Goal: Task Accomplishment & Management: Use online tool/utility

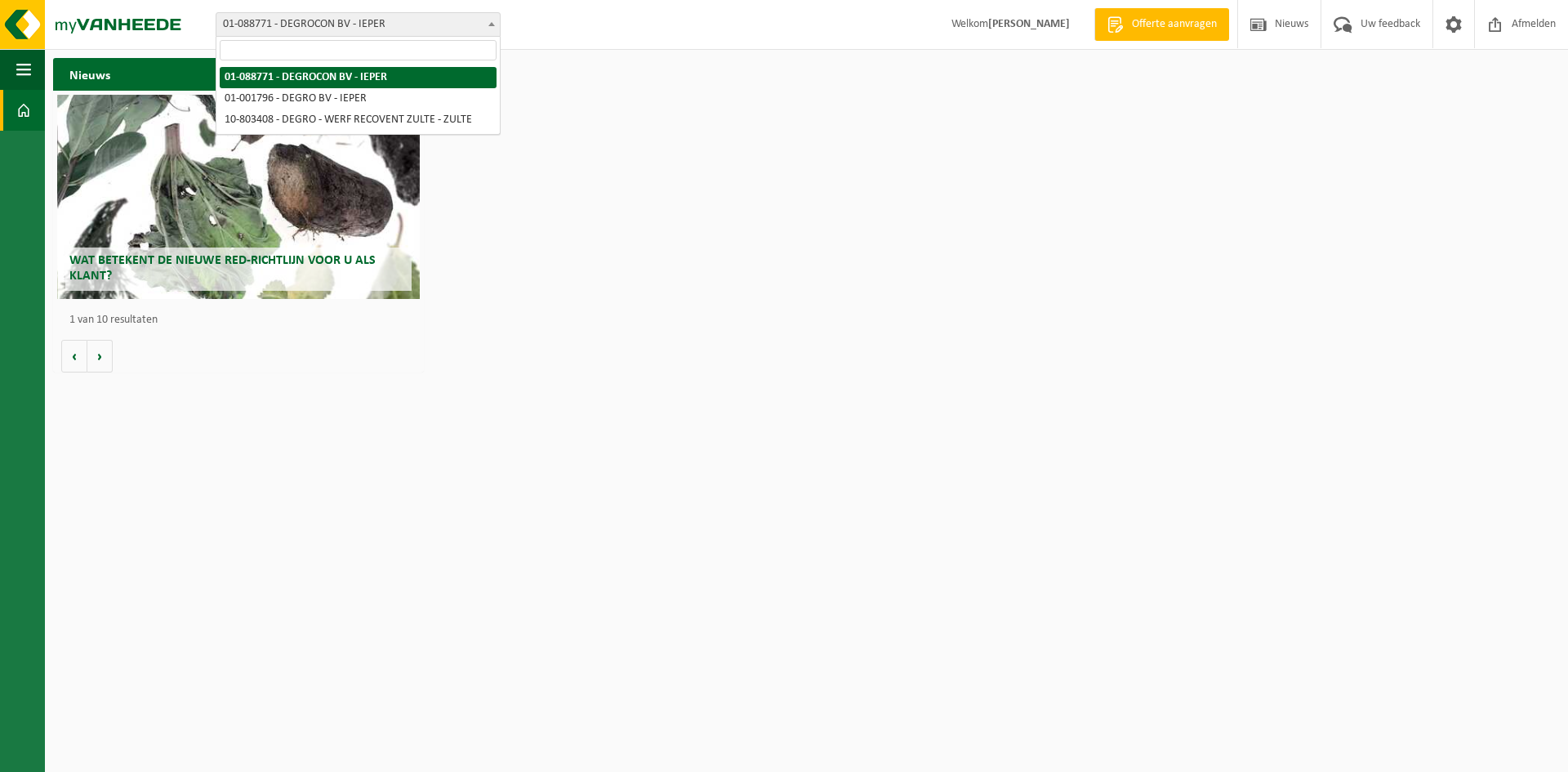
click at [483, 21] on span "01-088771 - DEGROCON BV - IEPER" at bounding box center [357, 24] width 285 height 24
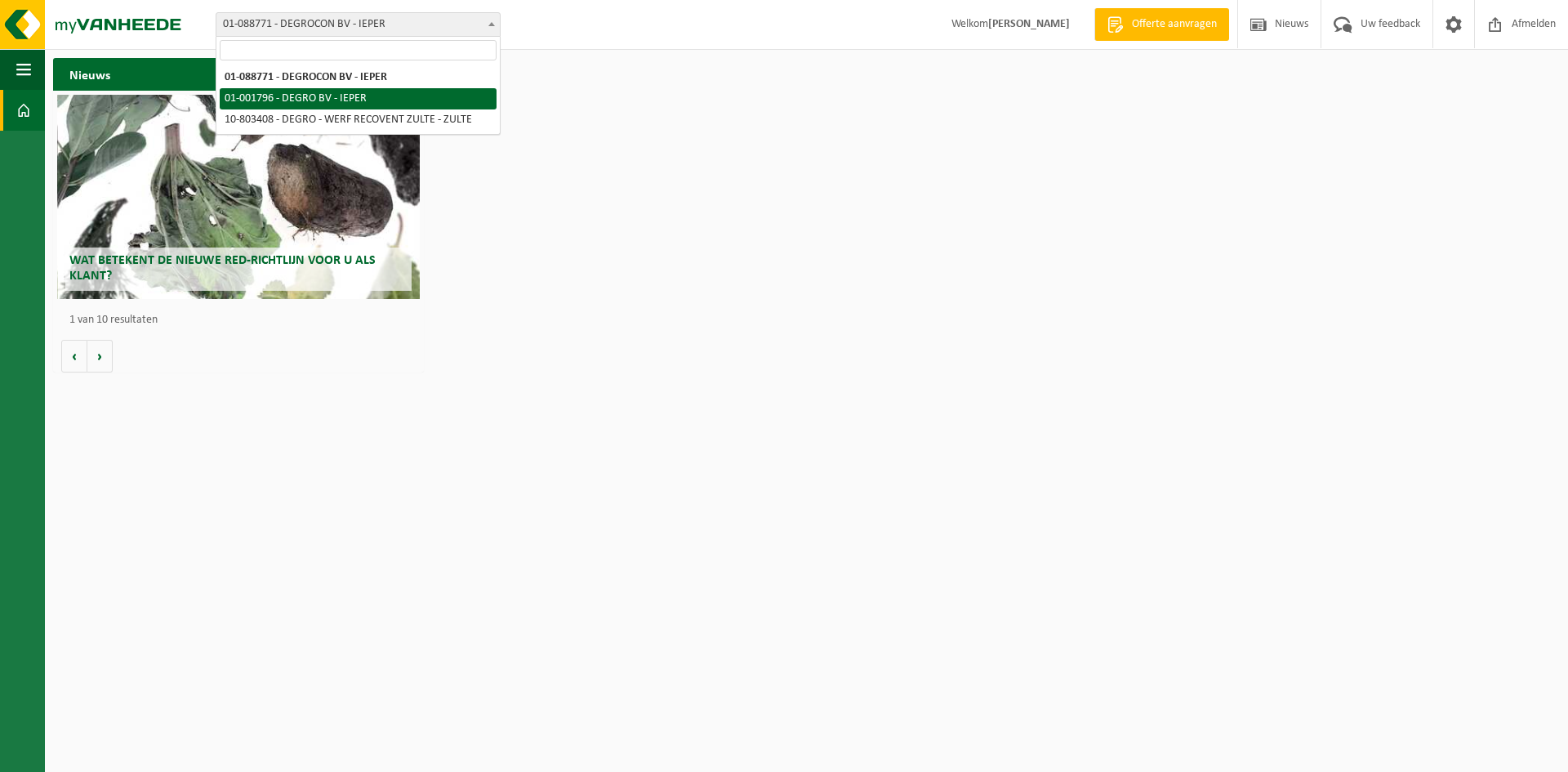
select select "36035"
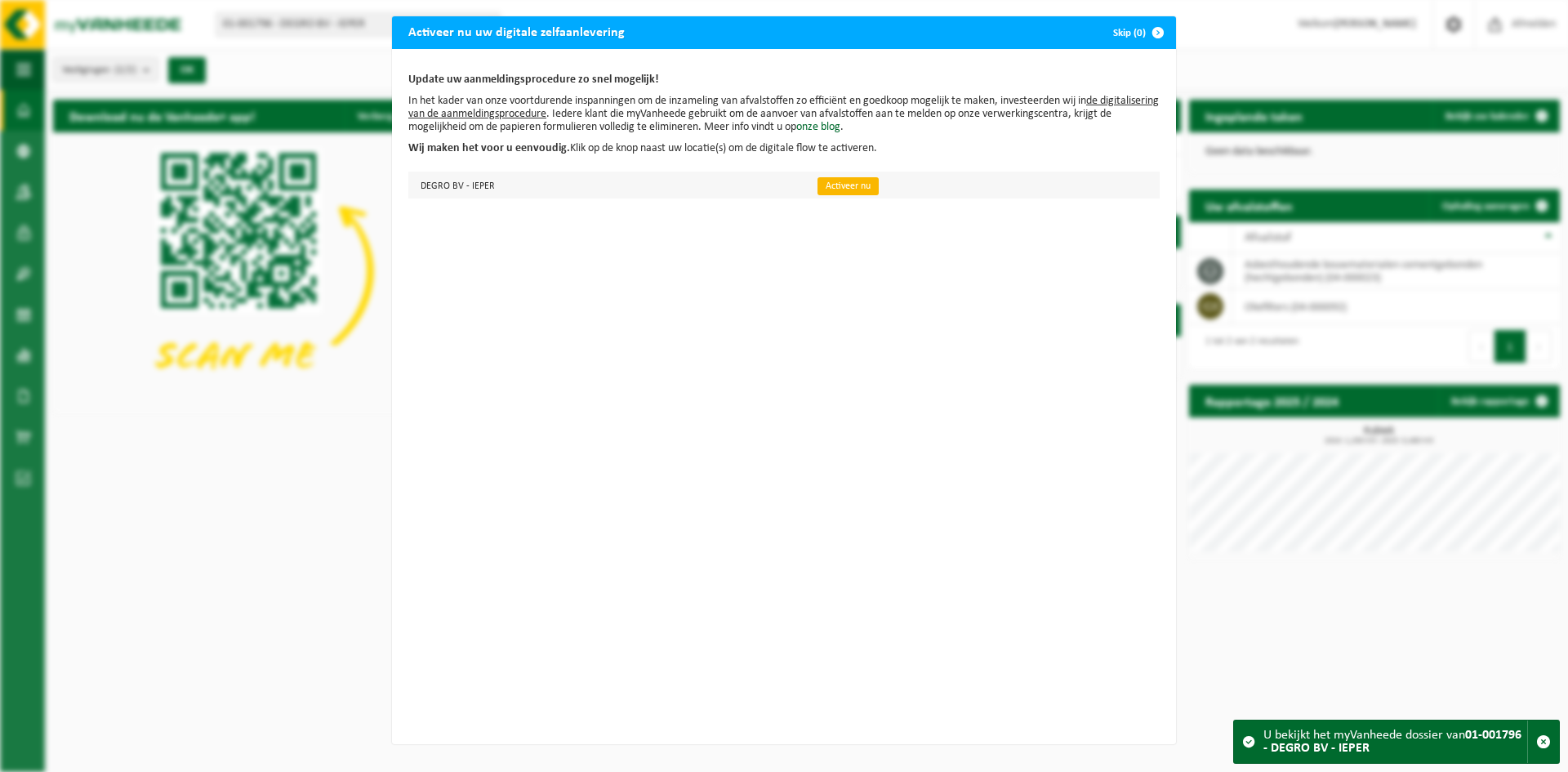
click at [843, 192] on link "Activeer nu" at bounding box center [848, 186] width 62 height 18
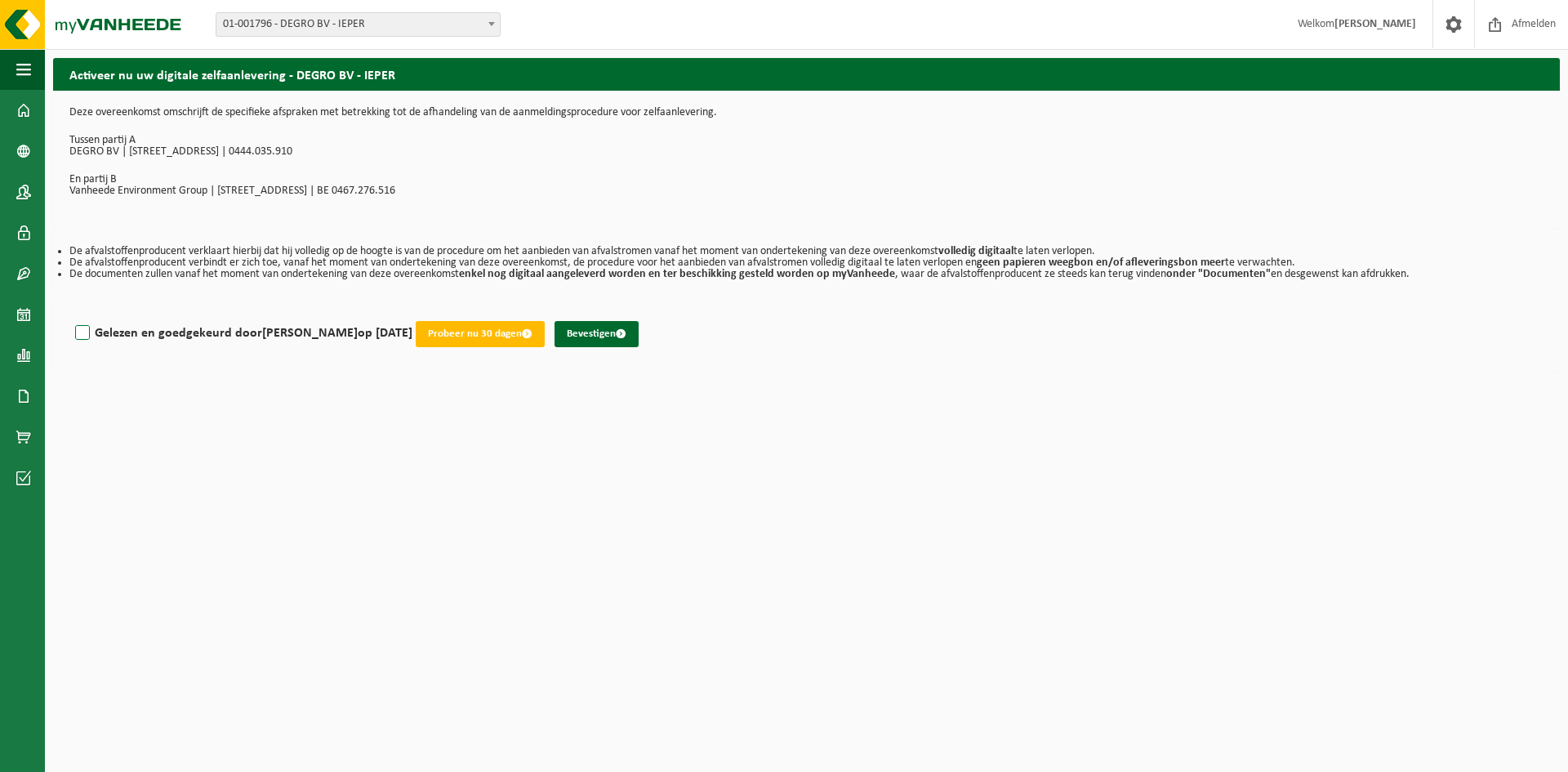
click at [83, 339] on label "Gelezen en goedgekeurd door NADINE LOGGHE op 14/08/25" at bounding box center [242, 333] width 341 height 24
click at [413, 313] on input "Gelezen en goedgekeurd door NADINE LOGGHE op 14/08/25" at bounding box center [413, 312] width 1 height 1
checkbox input "true"
click at [615, 337] on button "Bevestigen" at bounding box center [596, 334] width 84 height 26
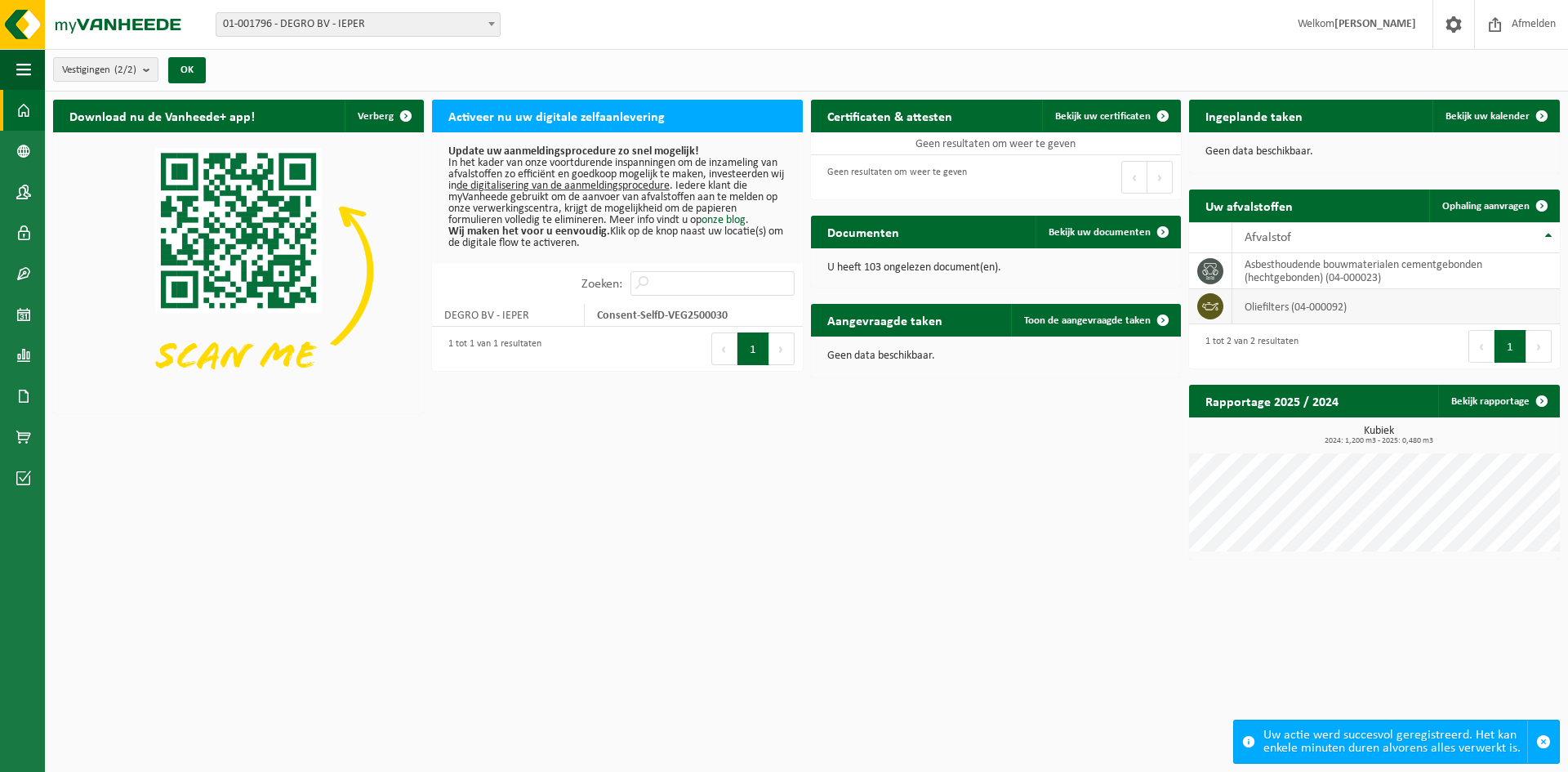
click at [1226, 305] on td at bounding box center [1211, 307] width 43 height 35
click at [1282, 310] on td "oliefilters (04-000092)" at bounding box center [1395, 307] width 328 height 35
click at [1485, 203] on span "Ophaling aanvragen" at bounding box center [1486, 205] width 88 height 10
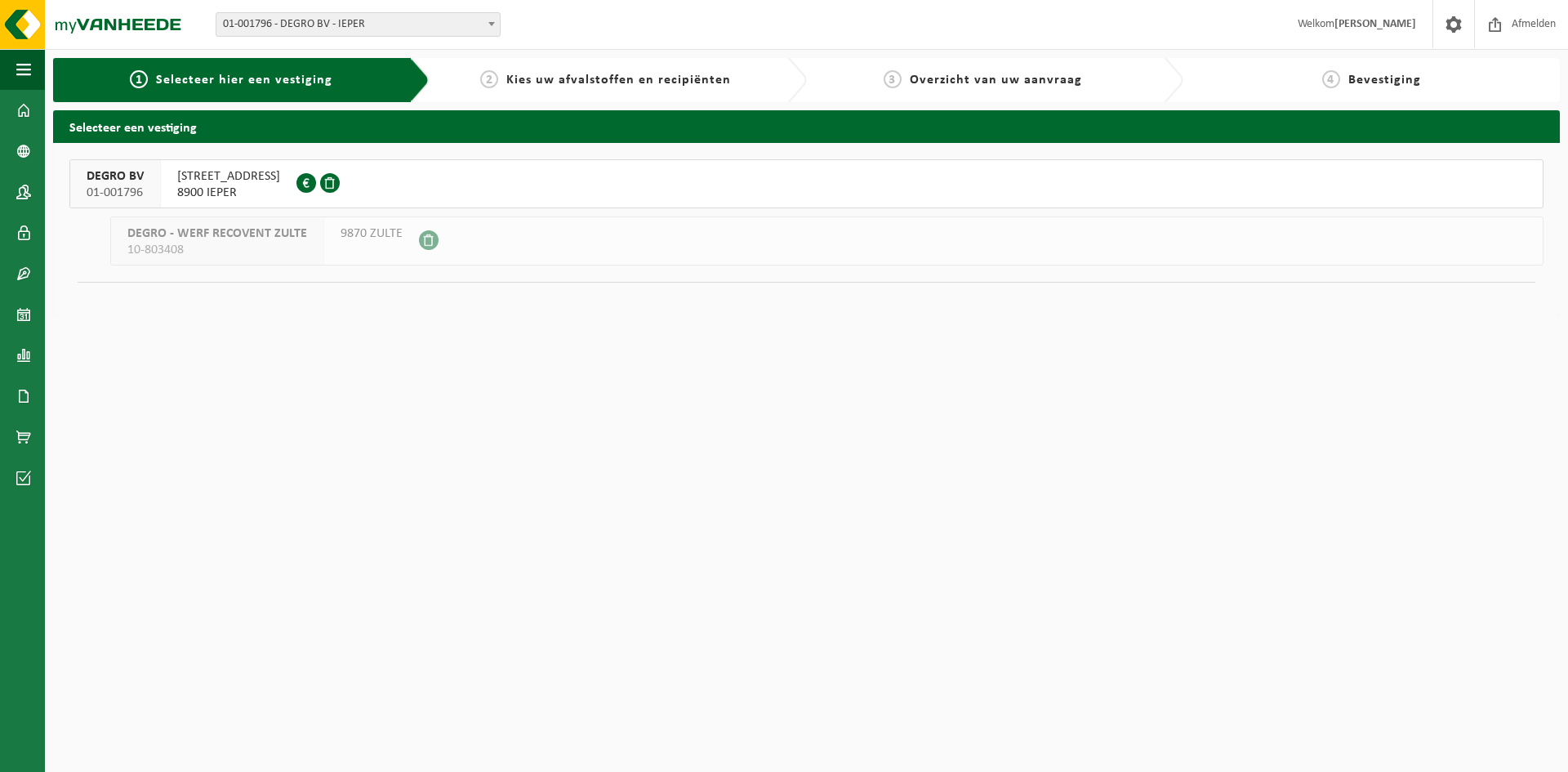
click at [236, 176] on span "ROZENDAALSTRAAT 111" at bounding box center [229, 175] width 103 height 16
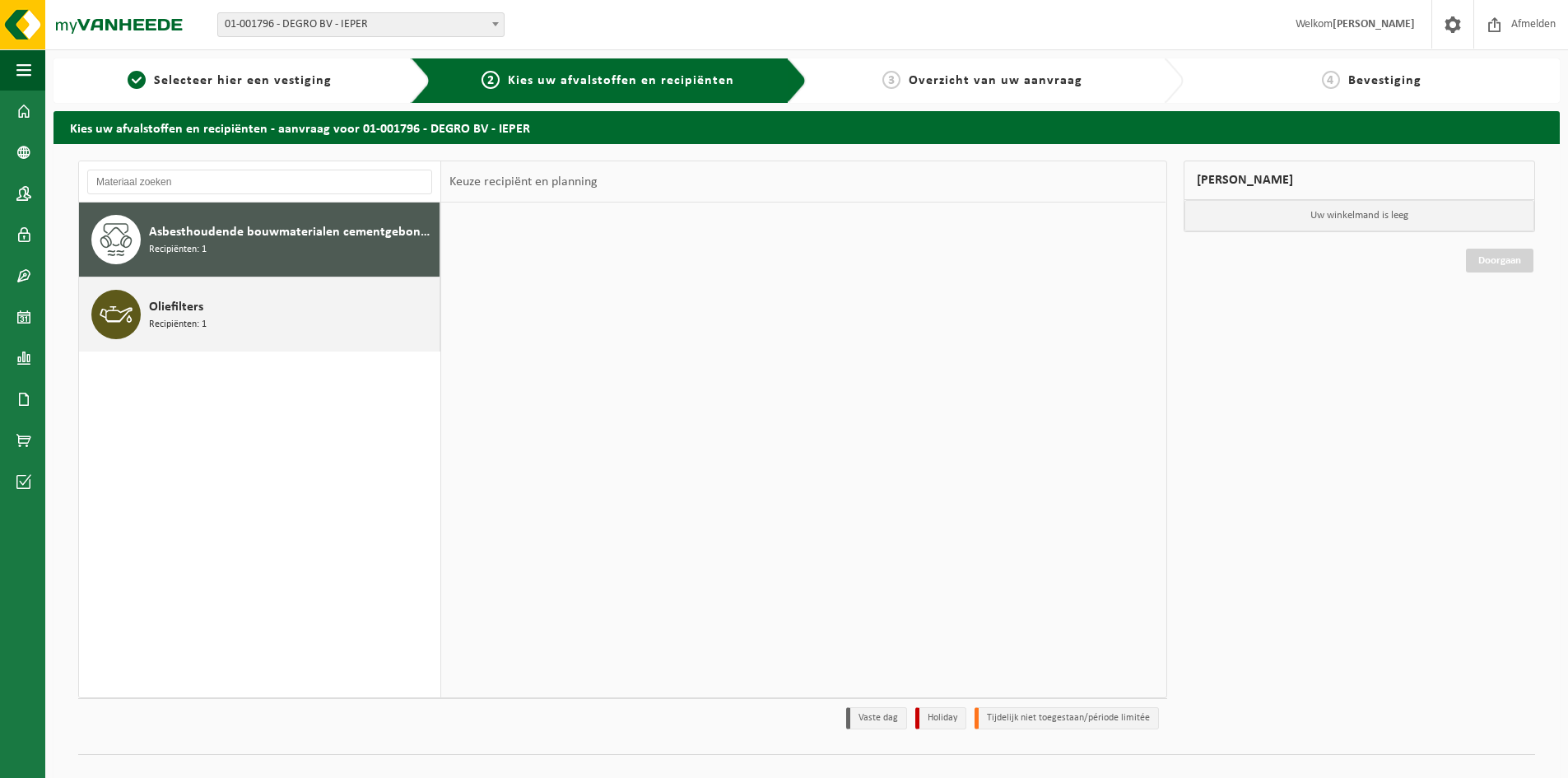
click at [174, 307] on span "Oliefilters" at bounding box center [176, 307] width 55 height 20
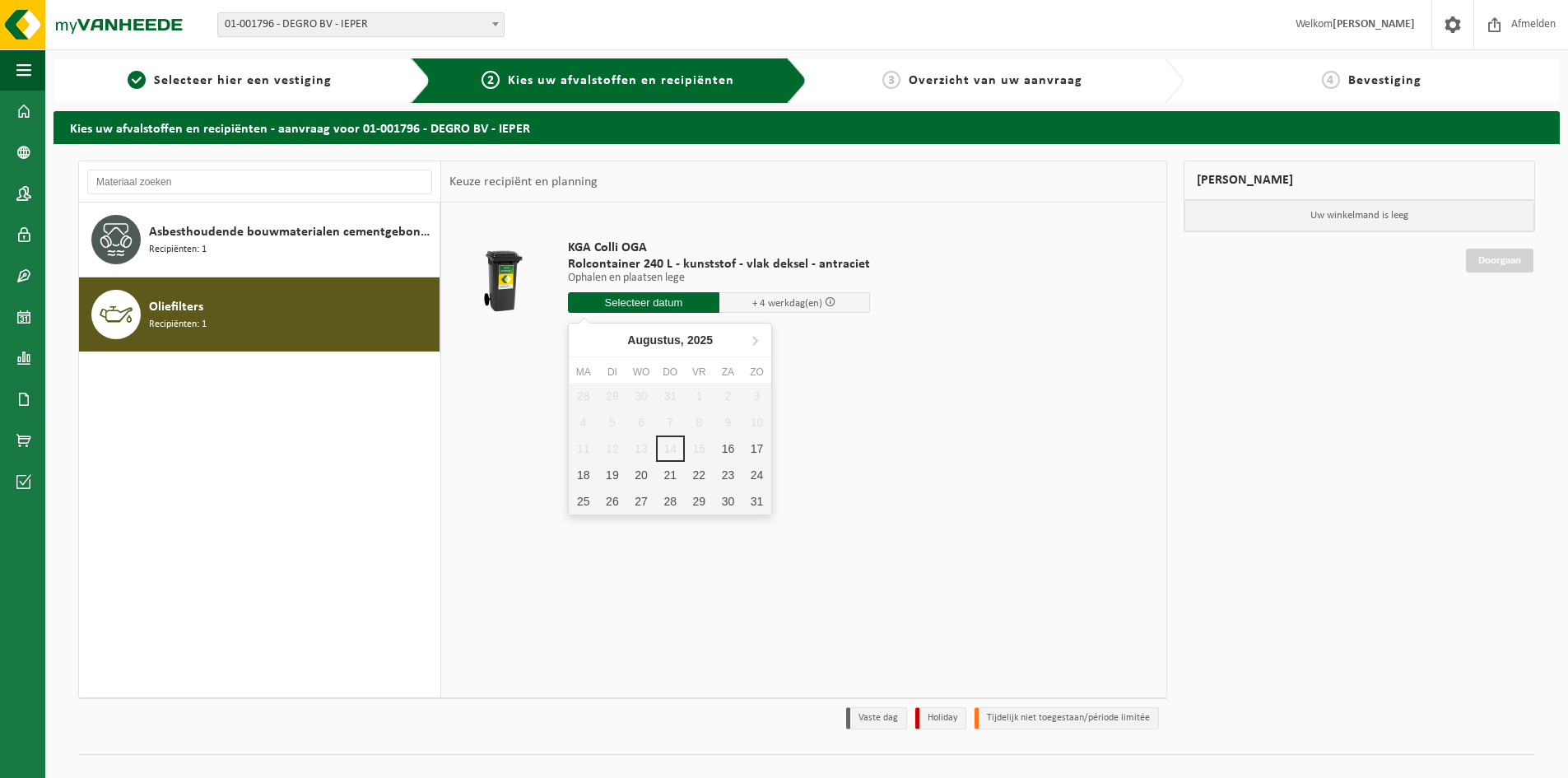
click at [677, 303] on input "text" at bounding box center [643, 303] width 151 height 21
click at [584, 468] on div "18" at bounding box center [583, 475] width 29 height 26
type input "Van 2025-08-18"
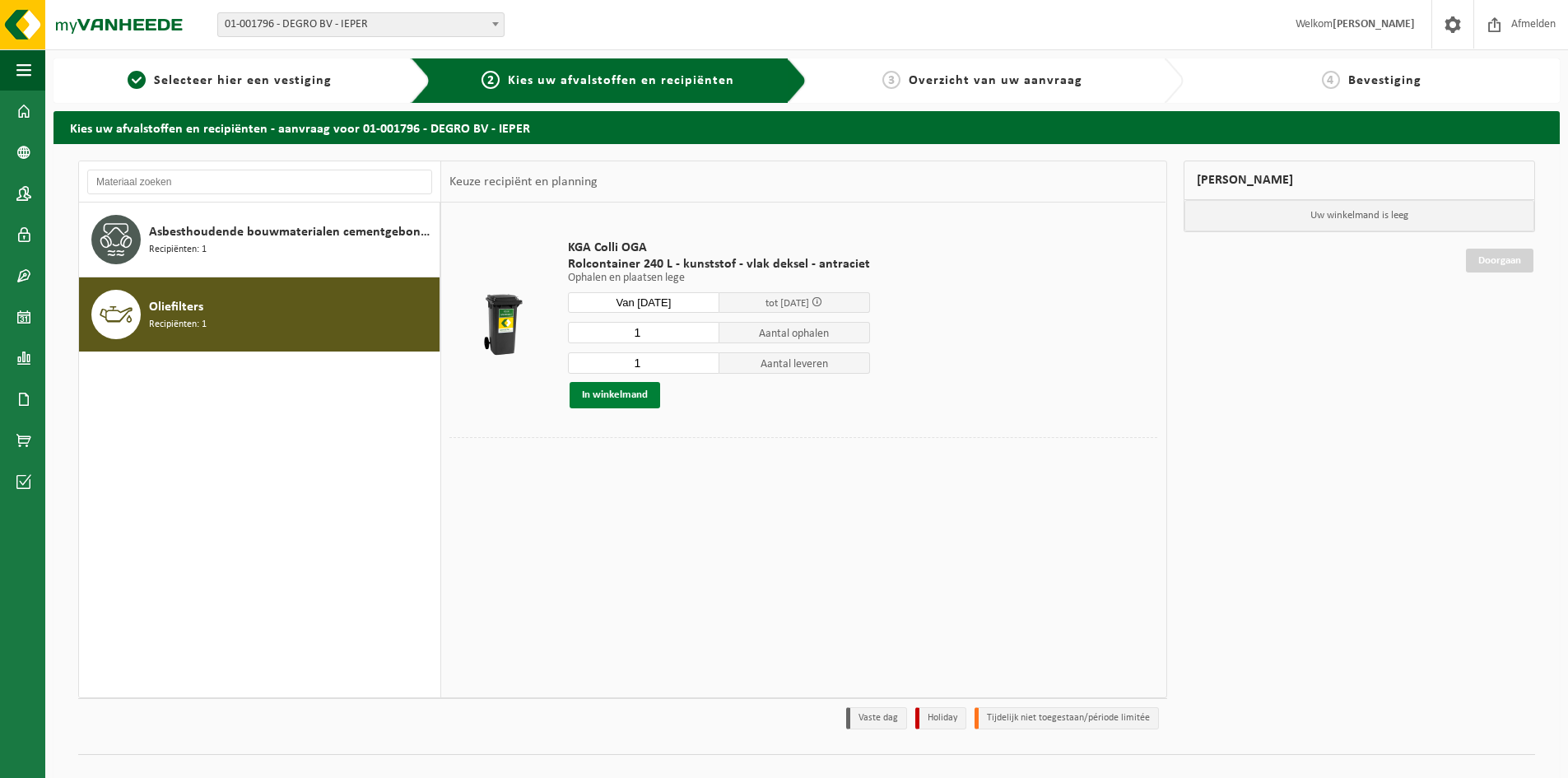
click at [616, 398] on button "In winkelmand" at bounding box center [614, 395] width 90 height 26
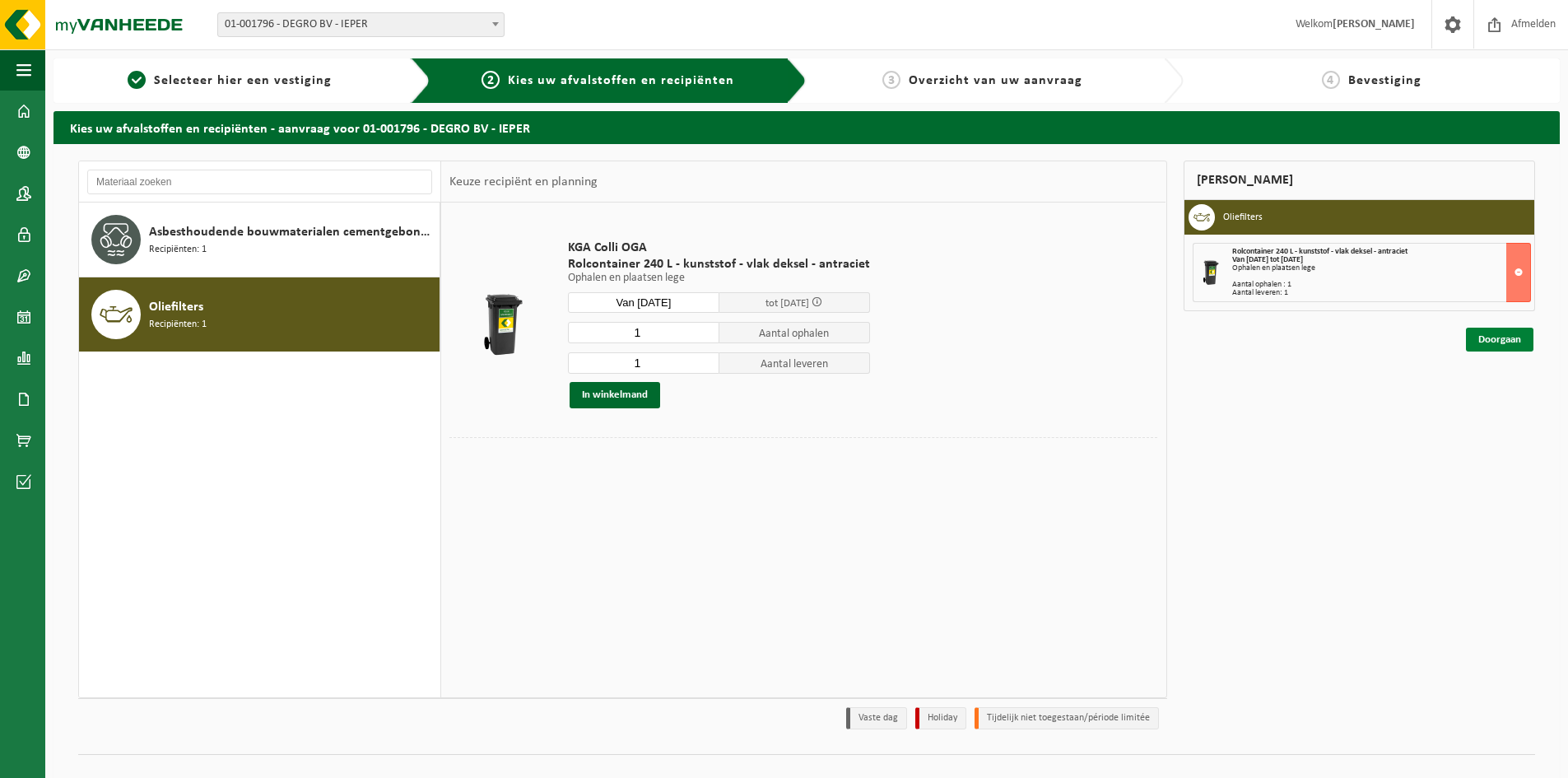
click at [1502, 334] on link "Doorgaan" at bounding box center [1499, 339] width 68 height 24
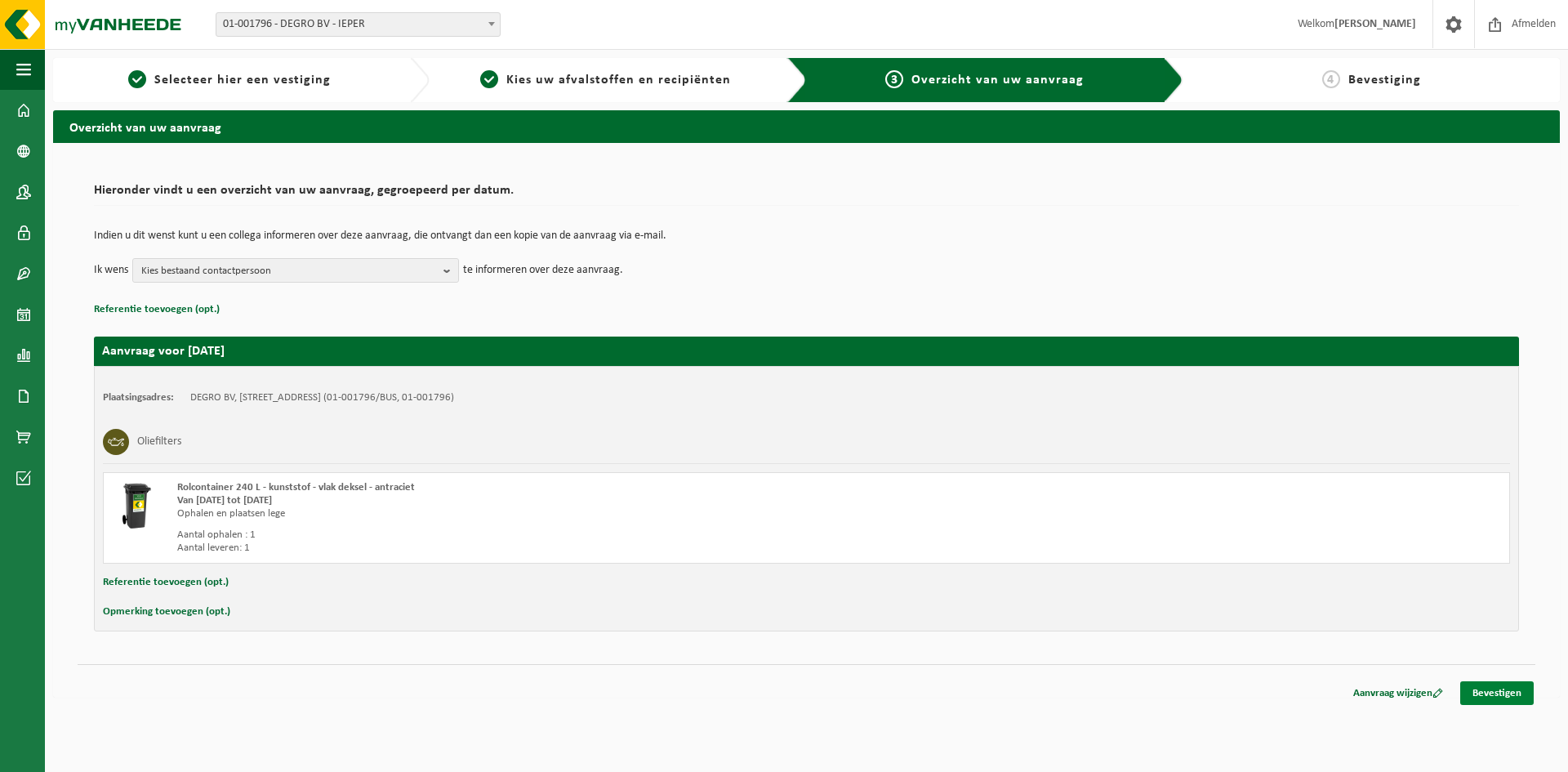
click at [1484, 682] on link "Bevestigen" at bounding box center [1496, 693] width 74 height 23
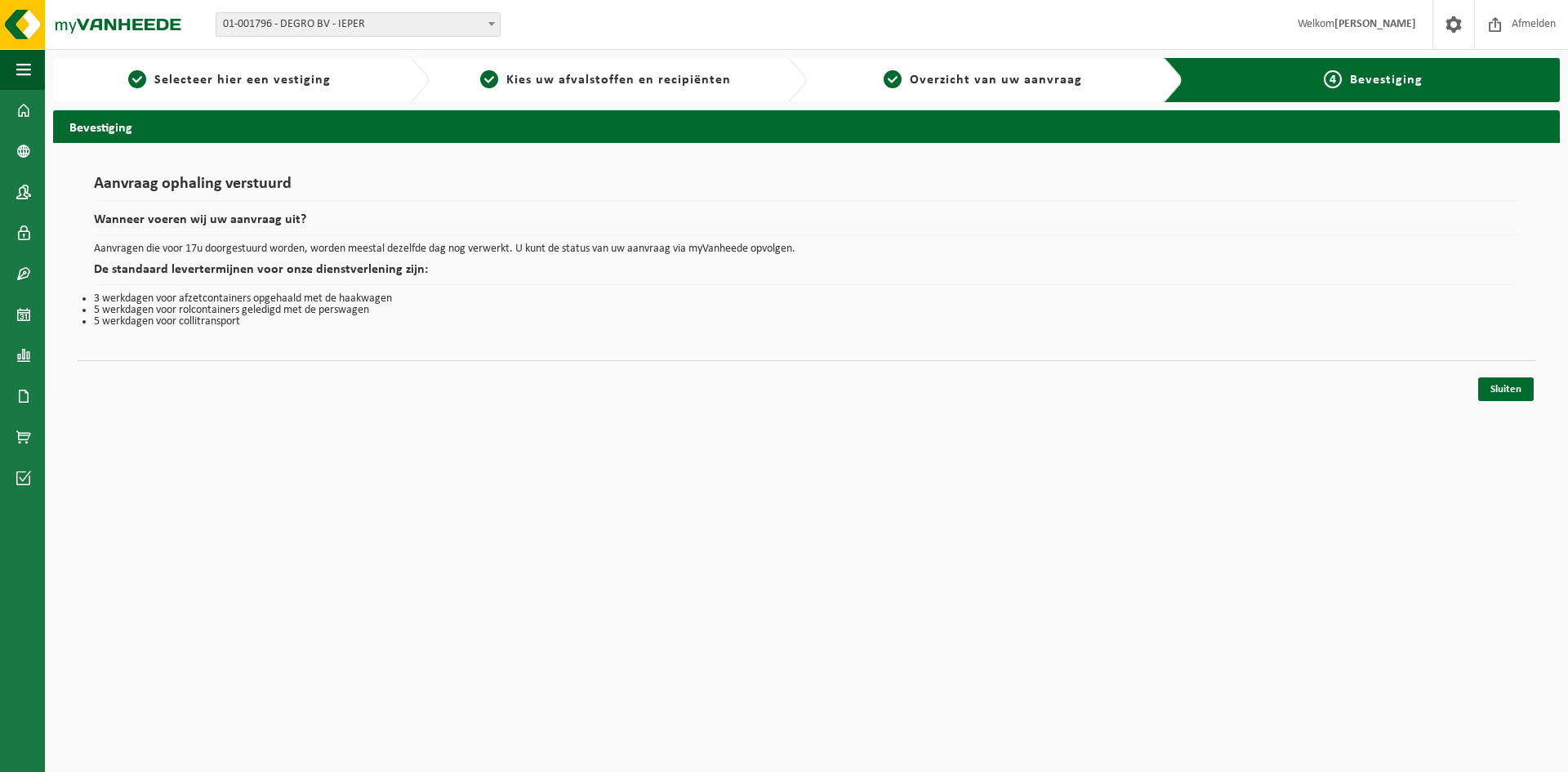
click at [1489, 686] on html "Vestiging: 01-088771 - DEGROCON BV - IEPER 01-001796 - DEGRO BV - IEPER 10-8034…" at bounding box center [784, 386] width 1568 height 772
click at [1503, 393] on link "Sluiten" at bounding box center [1505, 388] width 55 height 23
